Goal: Navigation & Orientation: Find specific page/section

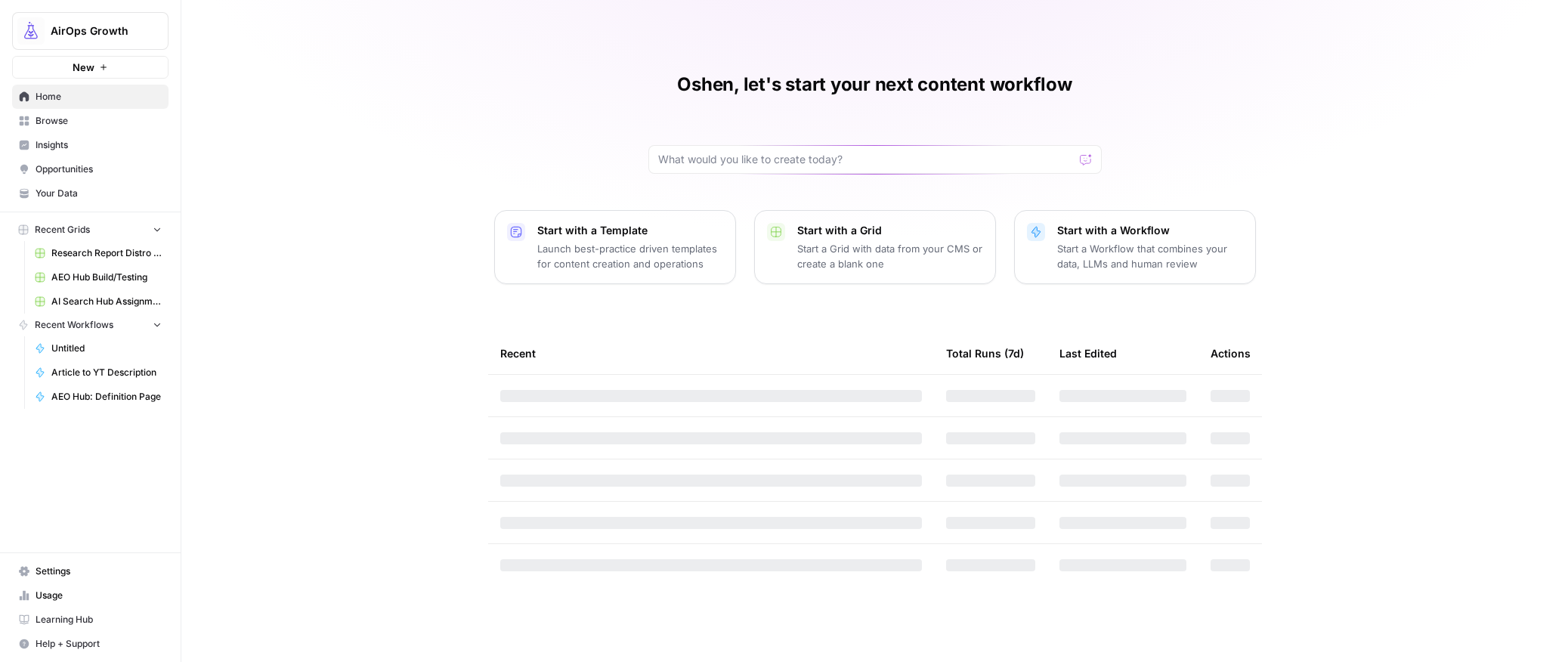
click at [65, 31] on span "AirOps Growth" at bounding box center [97, 30] width 92 height 15
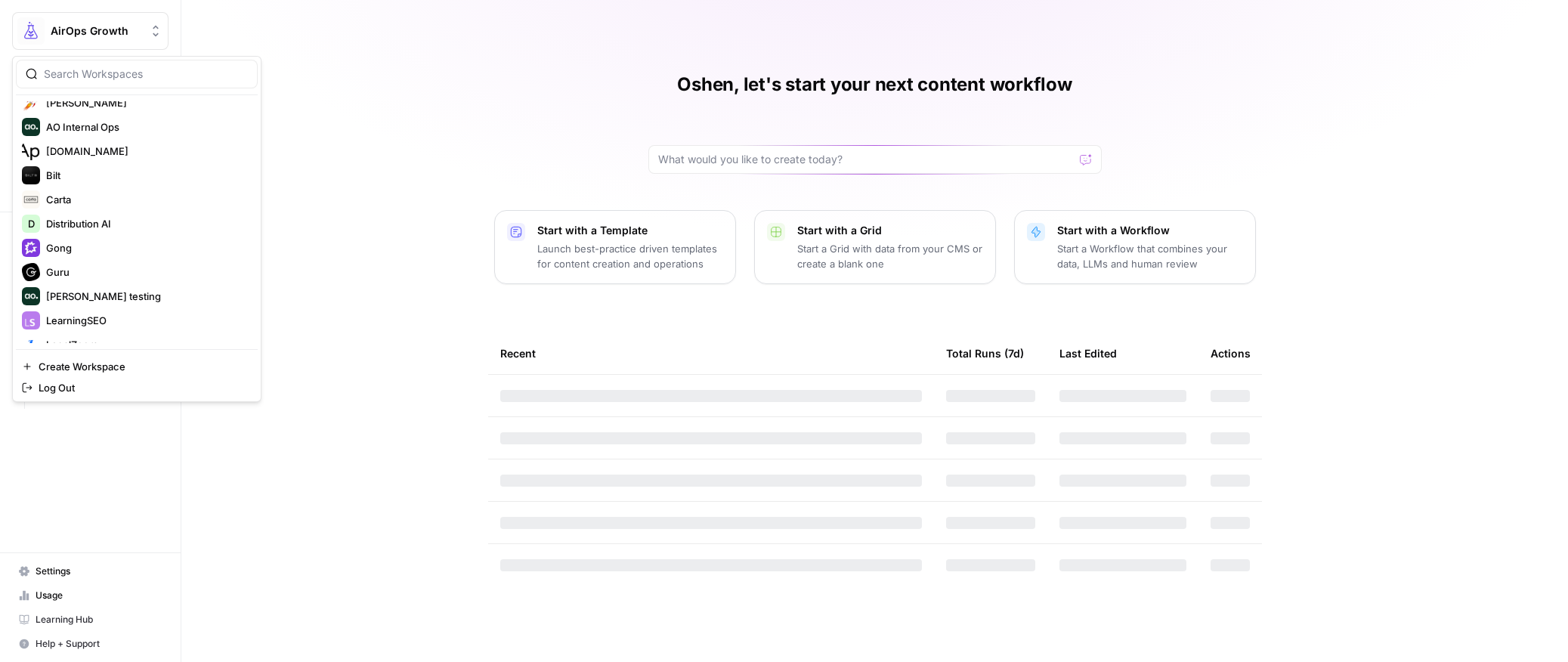
scroll to position [362, 0]
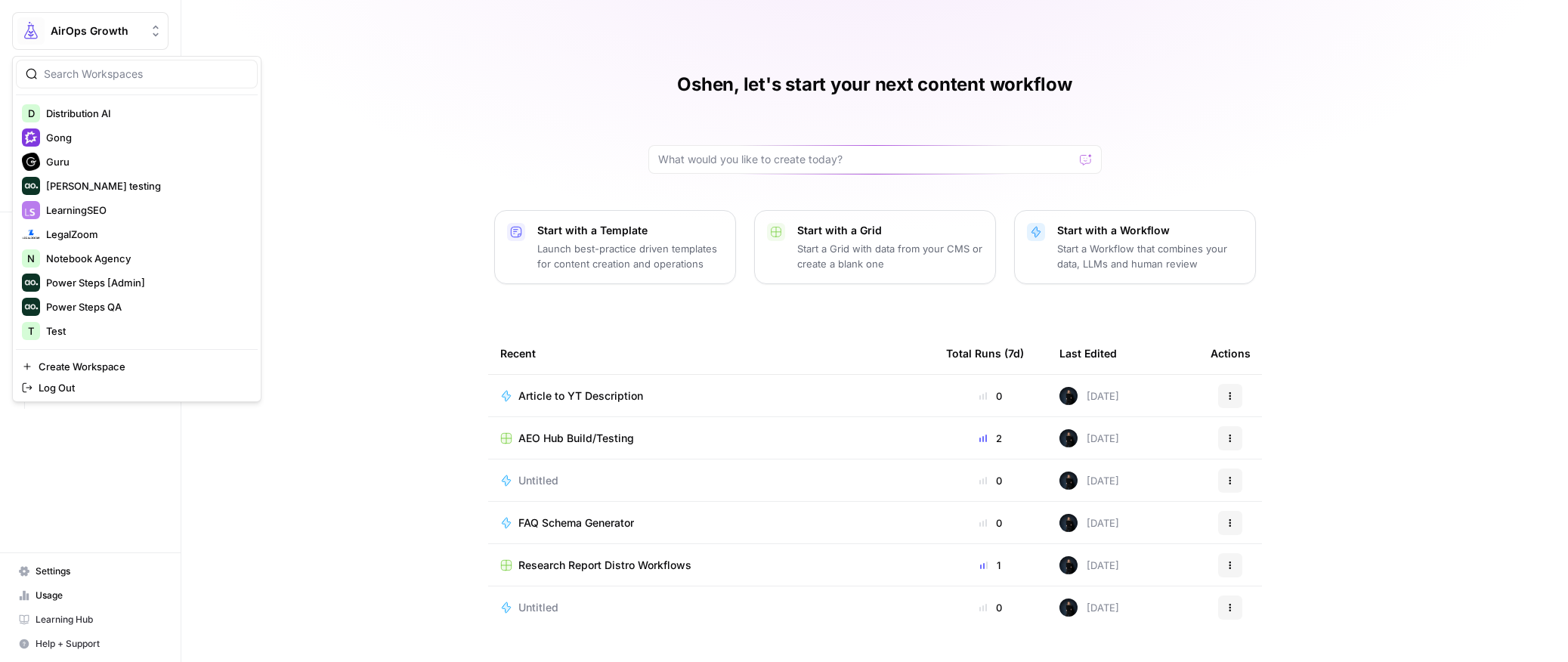
click at [70, 26] on span "AirOps Growth" at bounding box center [97, 30] width 92 height 15
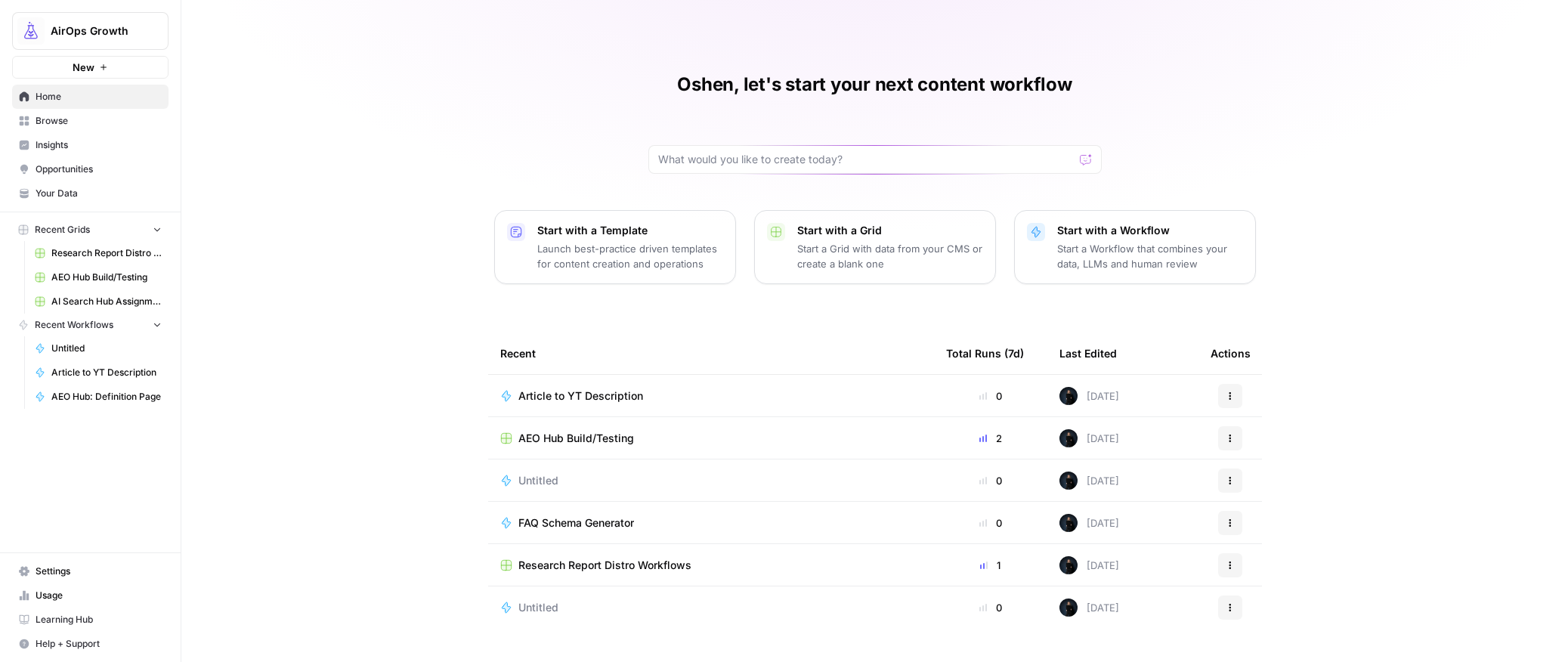
drag, startPoint x: 70, startPoint y: 32, endPoint x: 70, endPoint y: 51, distance: 19.0
click at [70, 32] on span "AirOps Growth" at bounding box center [97, 30] width 92 height 15
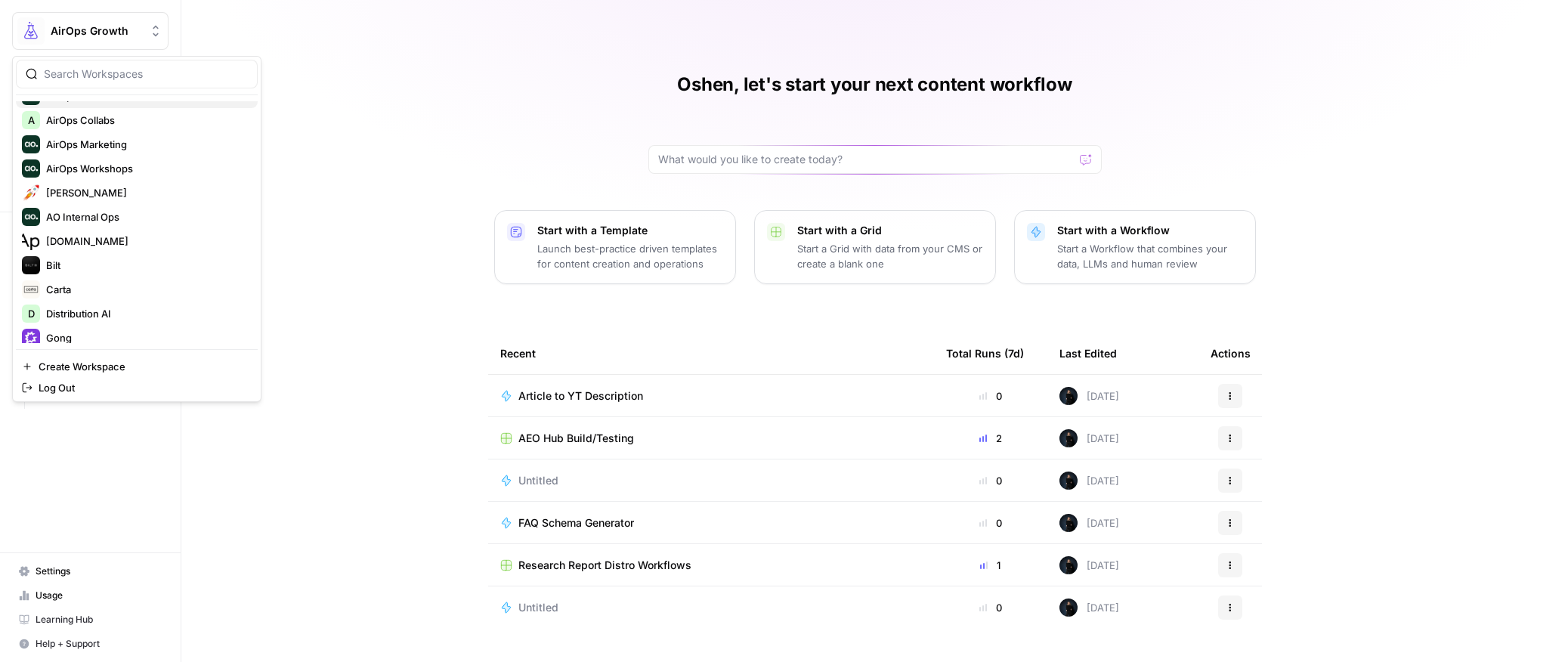
scroll to position [0, 0]
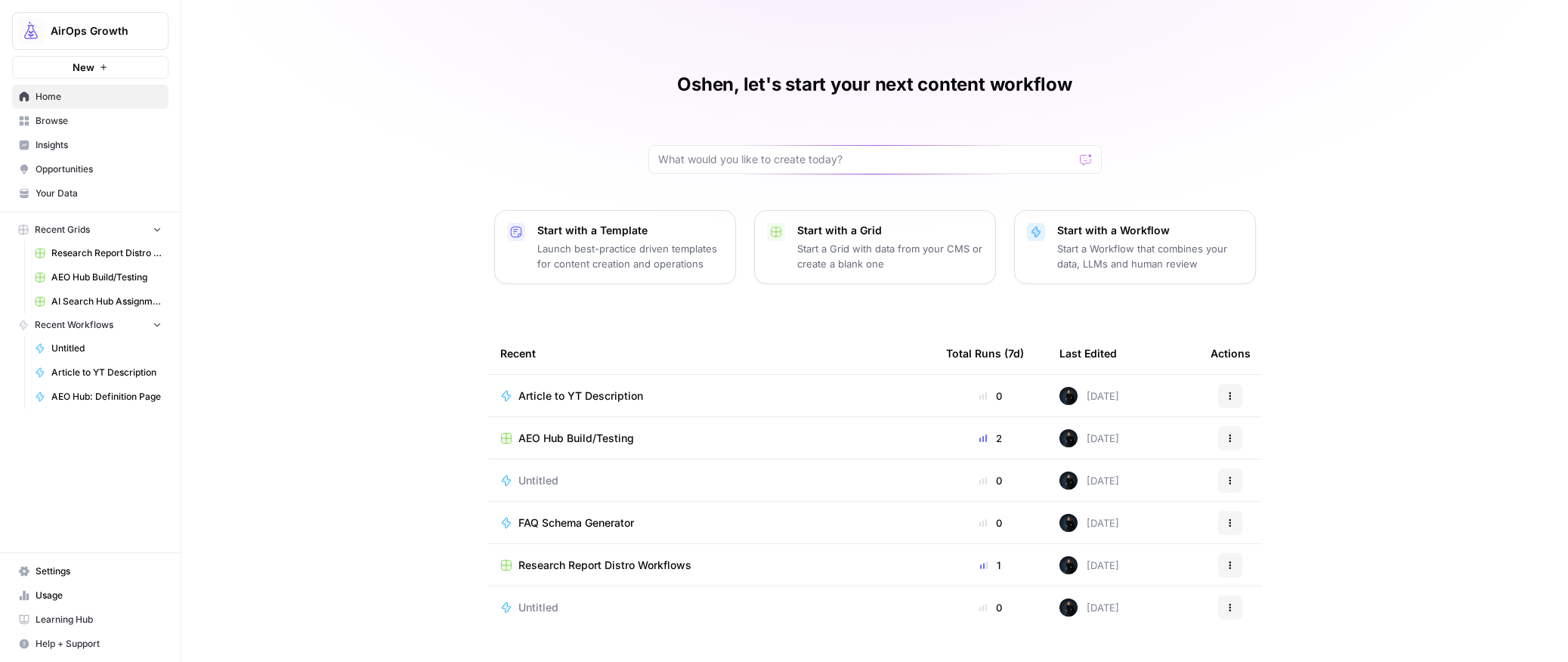
click at [83, 36] on span "AirOps Growth" at bounding box center [97, 30] width 92 height 15
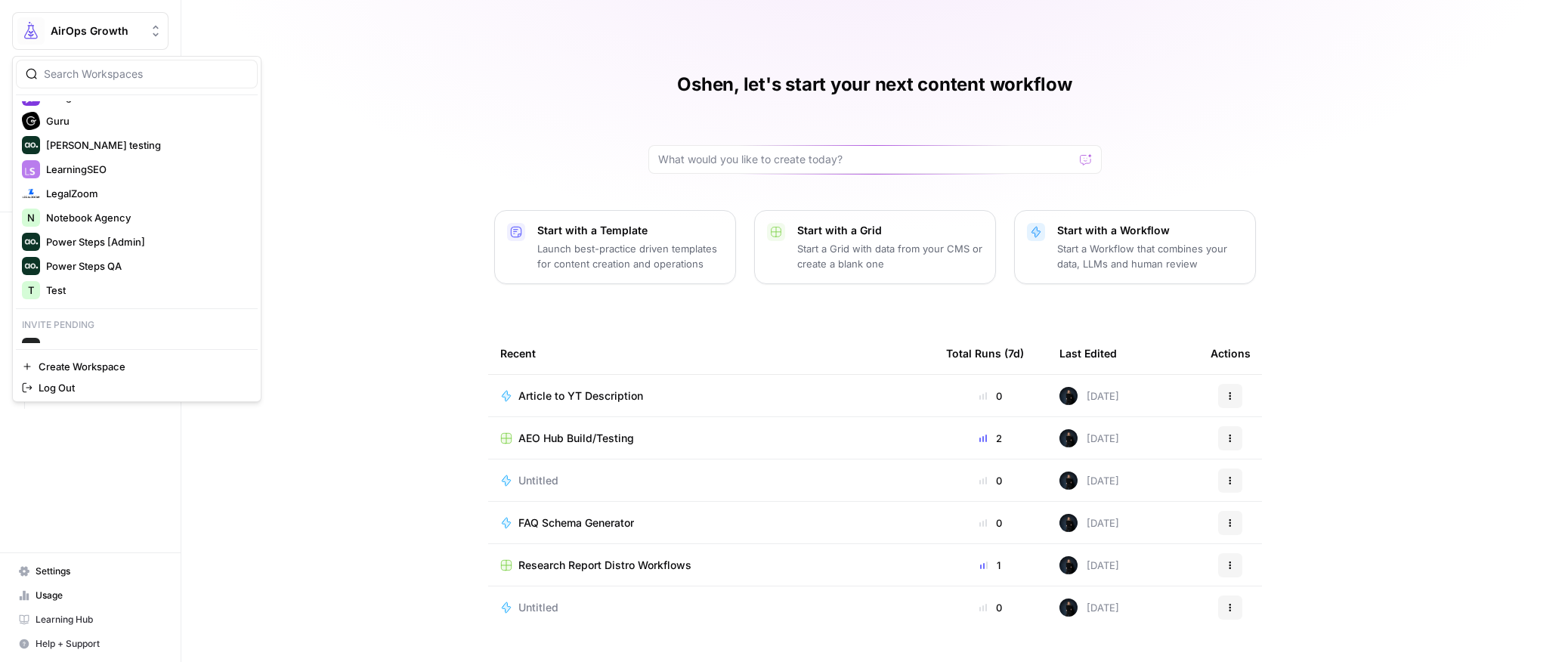
scroll to position [443, 0]
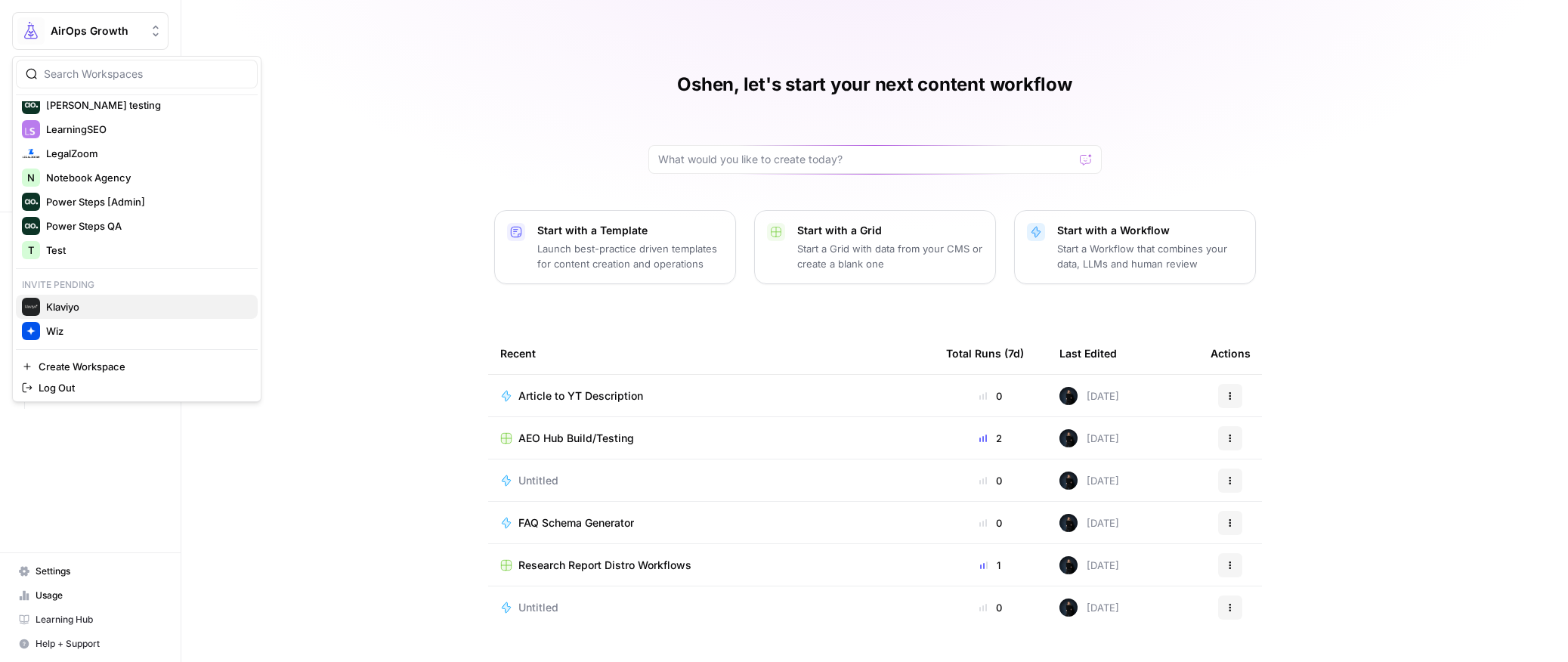
click at [76, 309] on span "Klaviyo" at bounding box center [146, 307] width 200 height 15
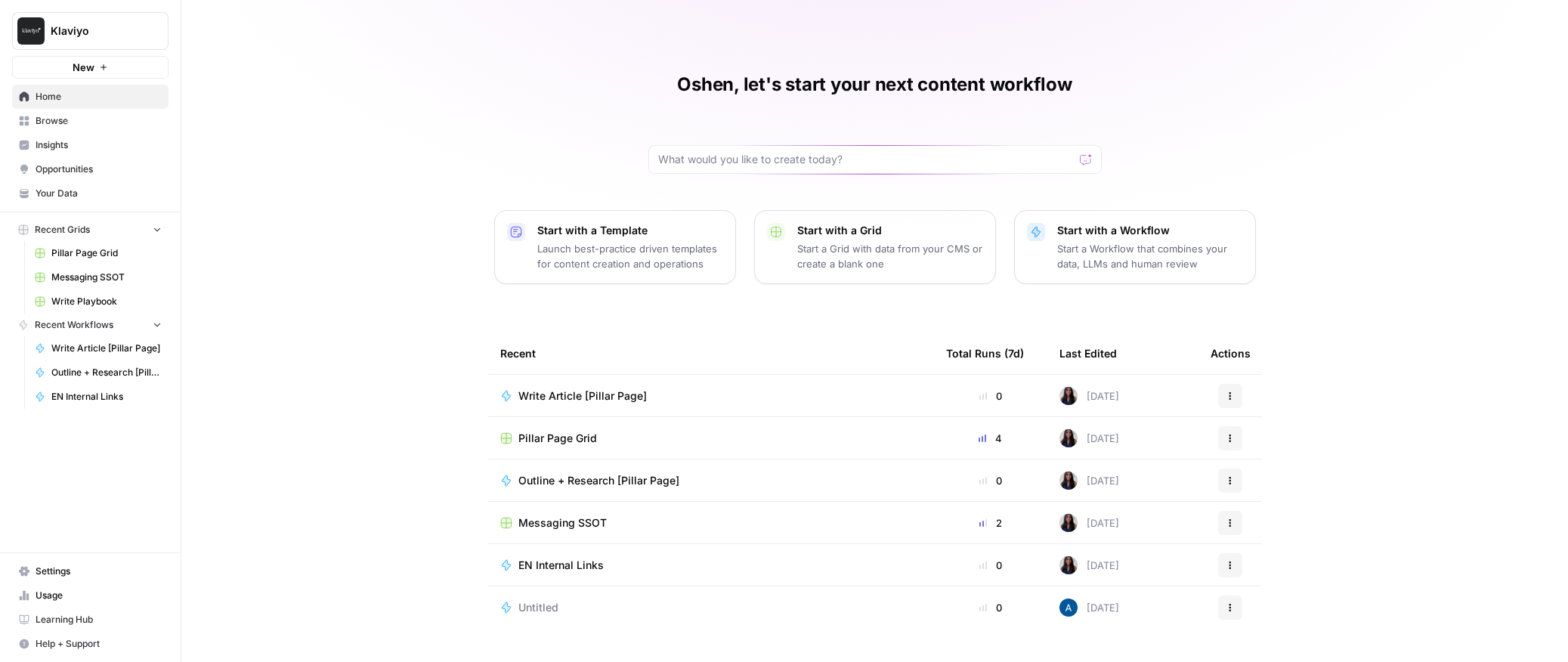
click at [89, 24] on span "Klaviyo" at bounding box center [97, 30] width 92 height 15
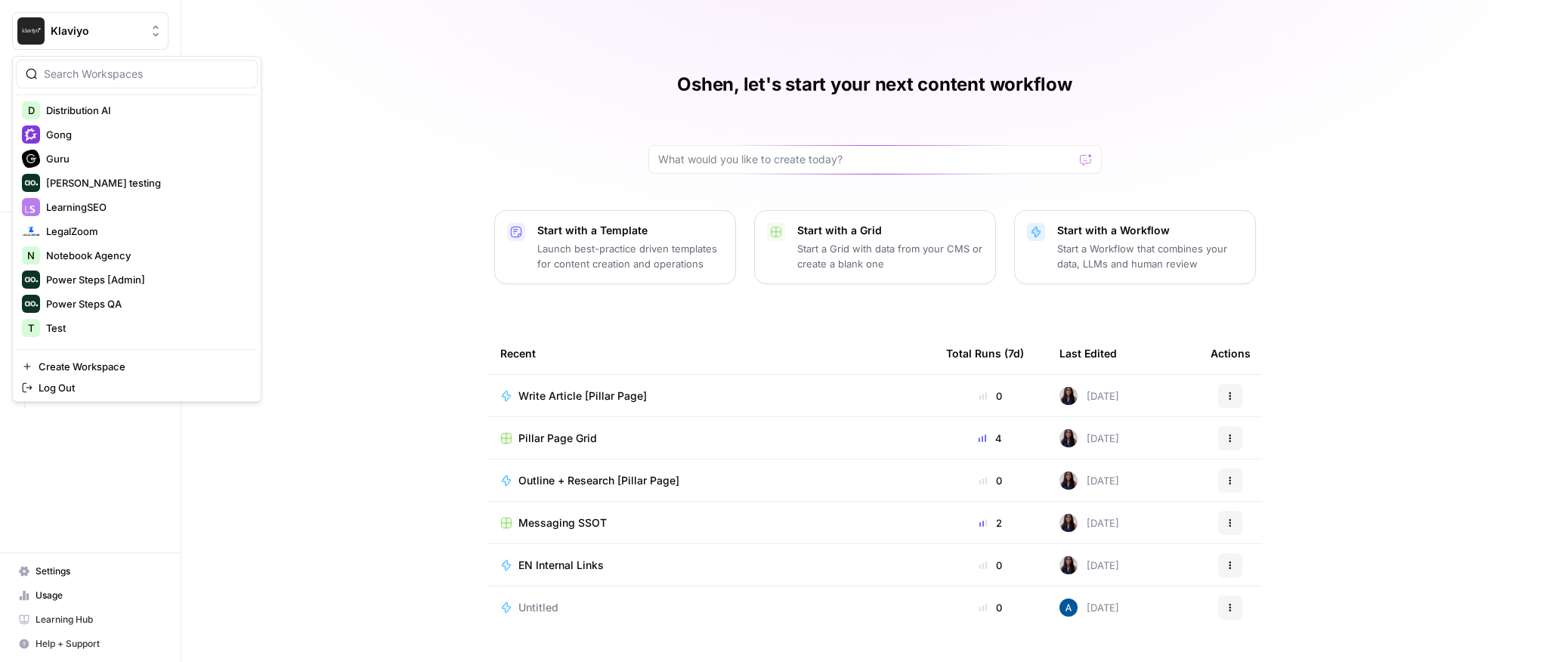
scroll to position [443, 0]
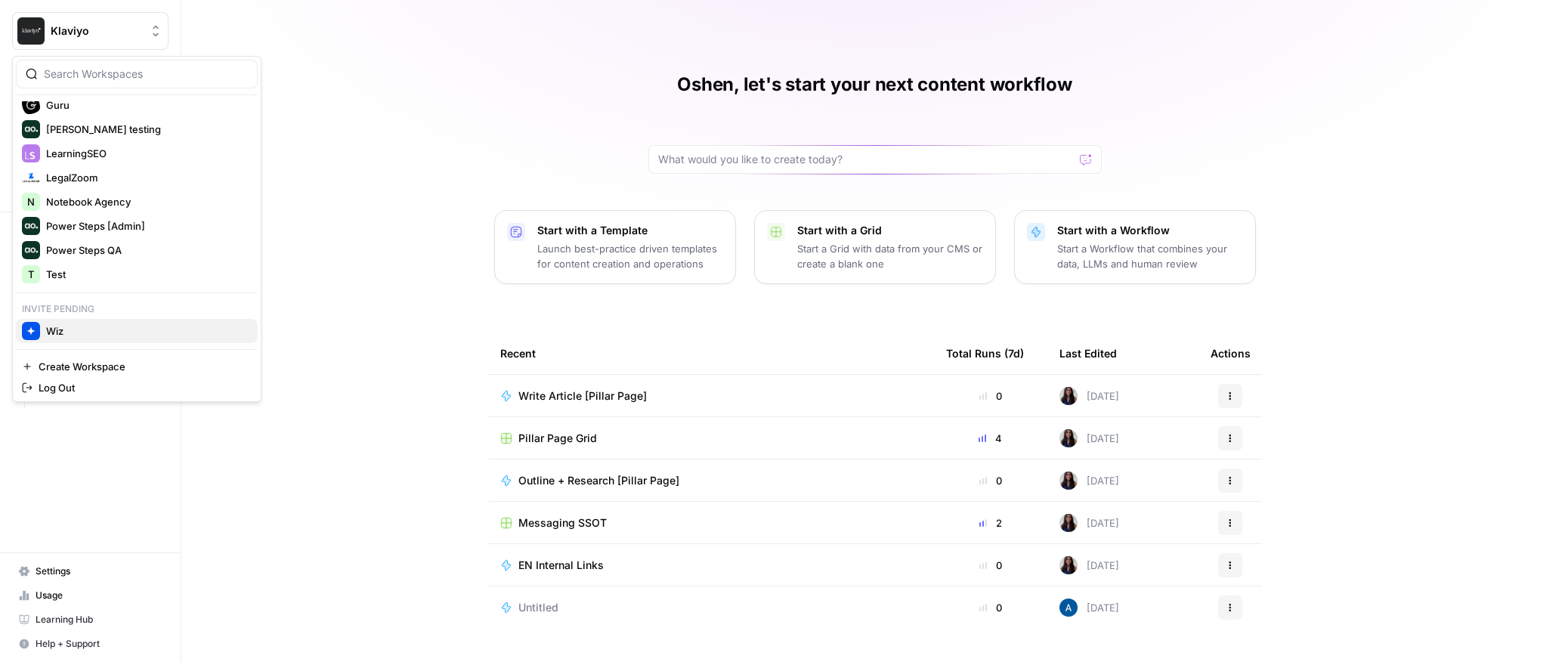
click at [55, 330] on span "Wiz" at bounding box center [146, 331] width 200 height 15
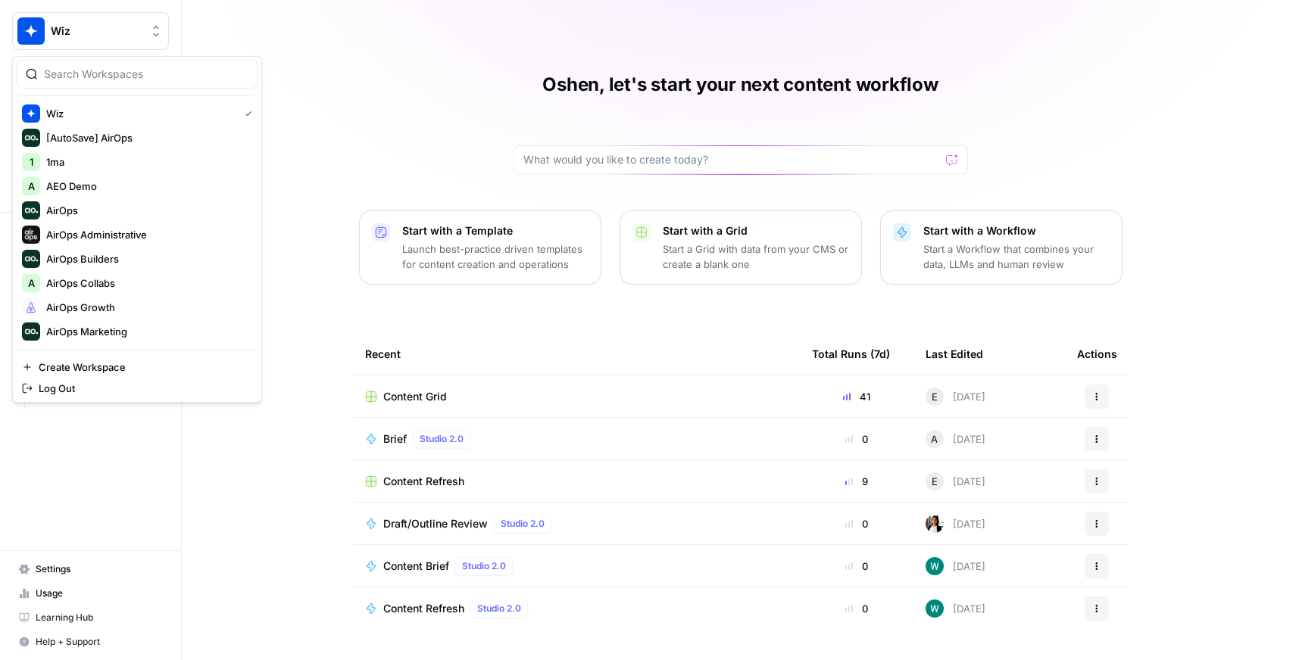
click at [68, 32] on span "Wiz" at bounding box center [97, 30] width 92 height 15
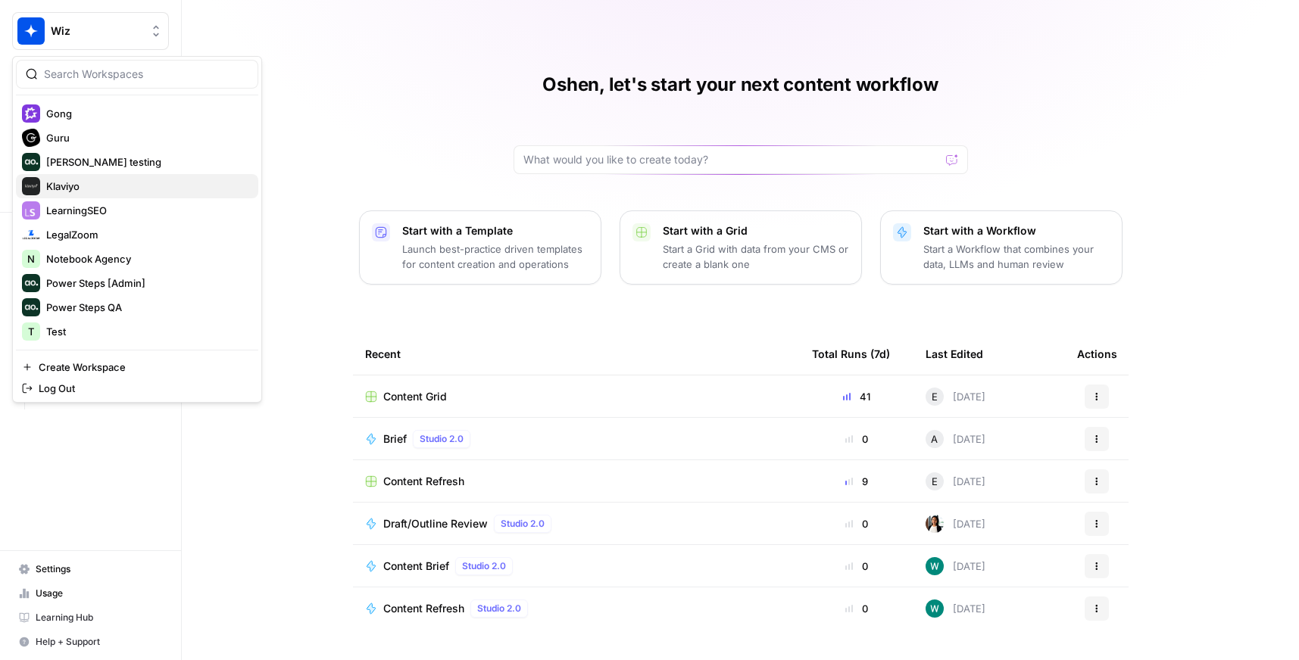
click at [78, 184] on span "Klaviyo" at bounding box center [146, 186] width 200 height 15
